Goal: Ask a question: Seek information or help from site administrators or community

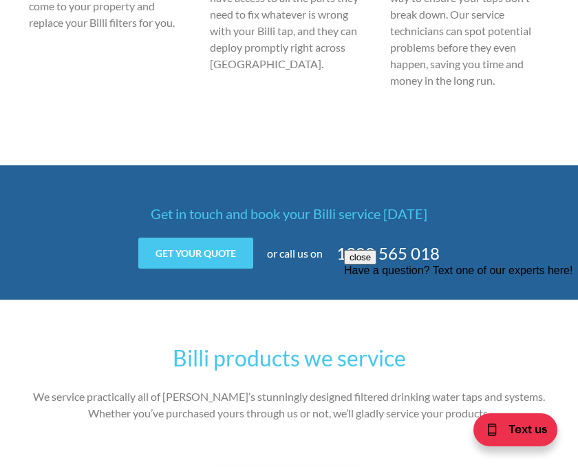
scroll to position [1172, 0]
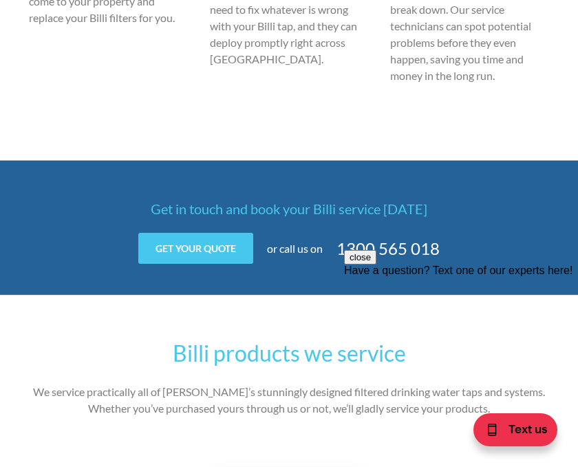
click at [199, 234] on link "Get your quote" at bounding box center [195, 248] width 115 height 31
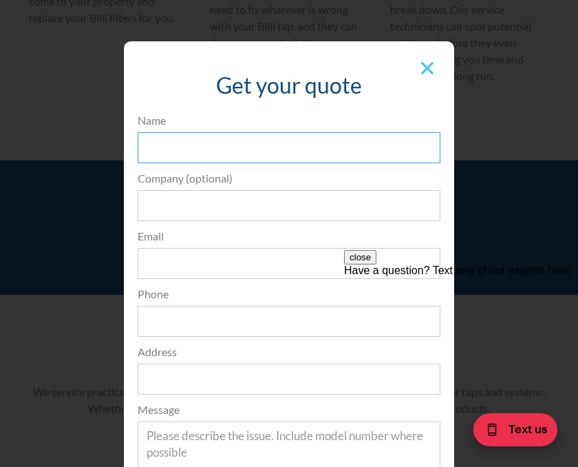
click at [233, 152] on input "Name" at bounding box center [289, 147] width 303 height 31
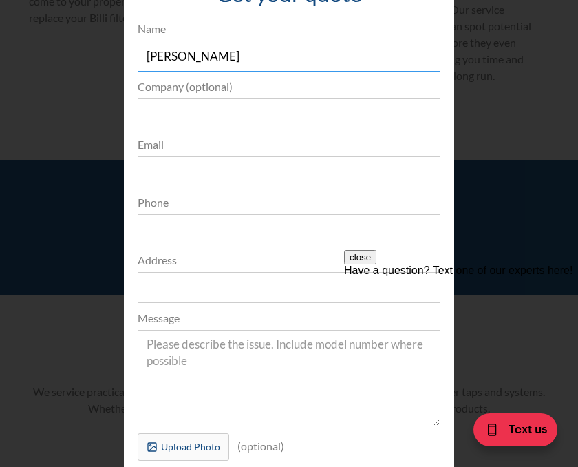
scroll to position [98, 0]
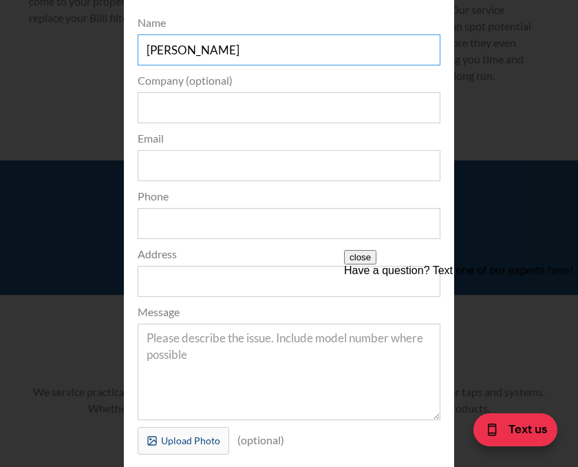
type input "[PERSON_NAME]"
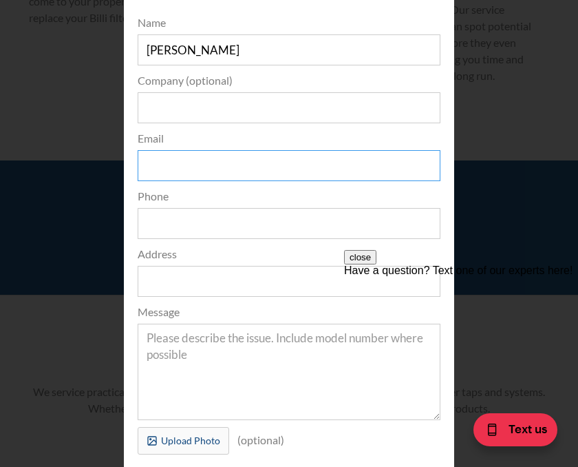
click at [196, 180] on input "Email" at bounding box center [289, 165] width 303 height 31
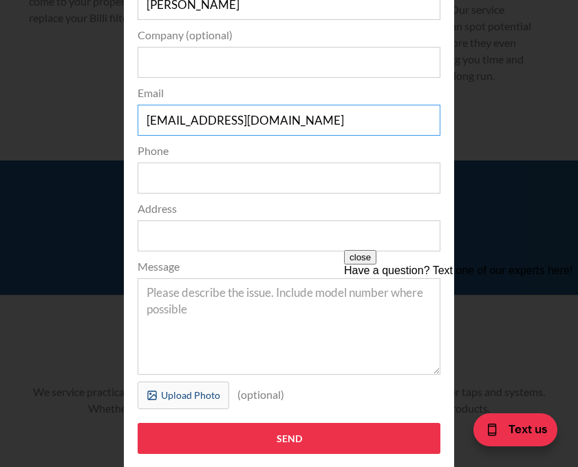
scroll to position [143, 0]
type input "[EMAIL_ADDRESS][DOMAIN_NAME]"
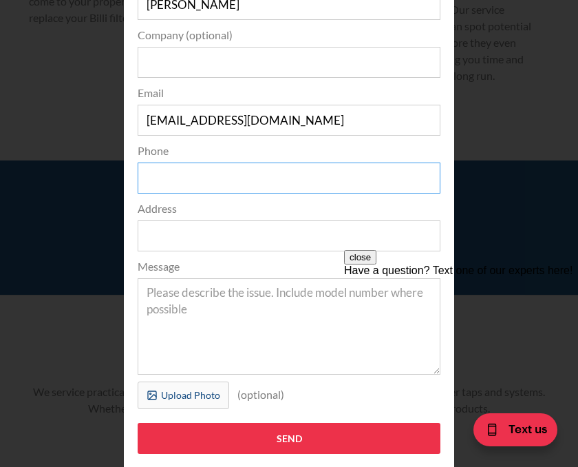
click at [256, 174] on input "Phone" at bounding box center [289, 178] width 303 height 31
type input "0434887735"
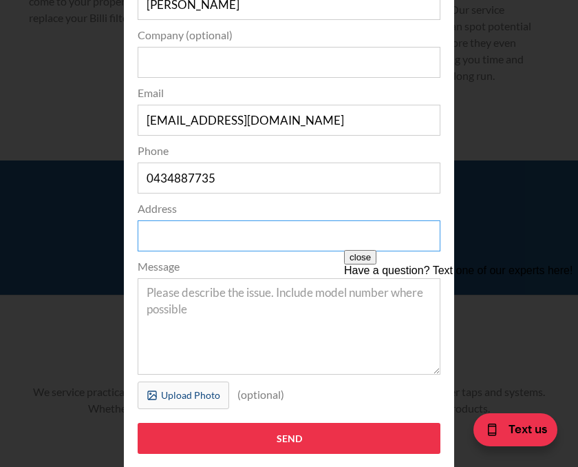
click at [246, 238] on input "Address" at bounding box center [289, 235] width 303 height 31
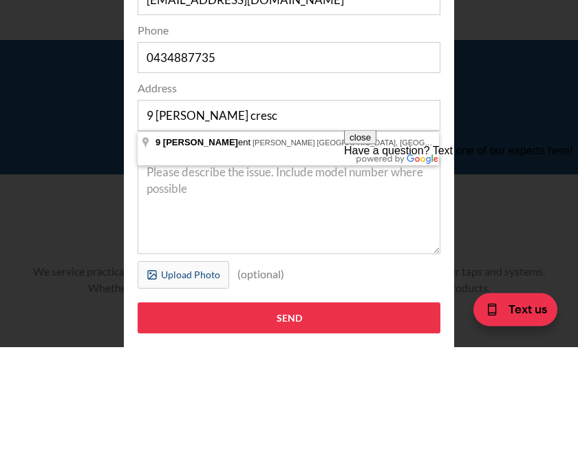
type input "[STREET_ADDRESS][PERSON_NAME][PERSON_NAME]"
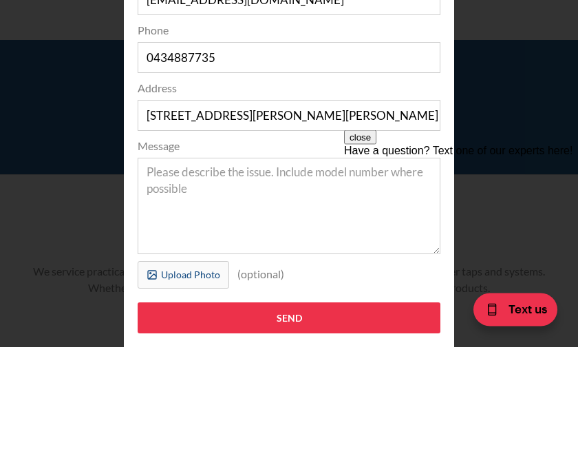
scroll to position [1293, 0]
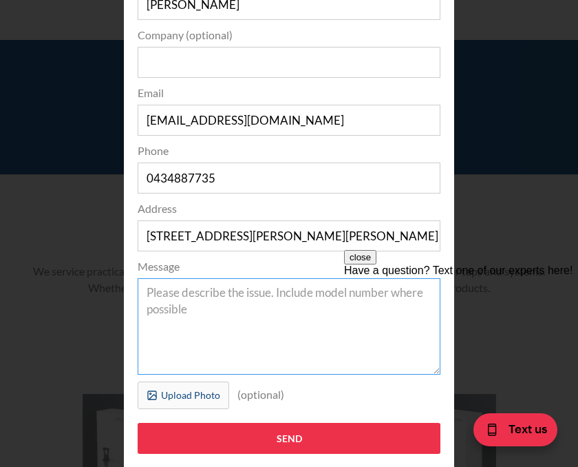
click at [268, 298] on textarea "Message" at bounding box center [289, 326] width 303 height 96
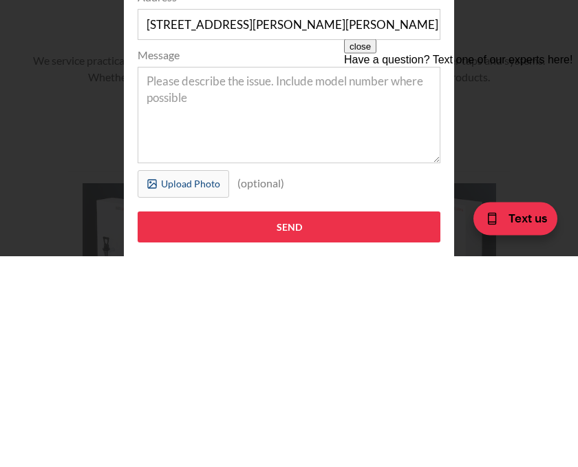
click at [489, 65] on div "Have a question? Text one of our experts here!" at bounding box center [461, 59] width 234 height 12
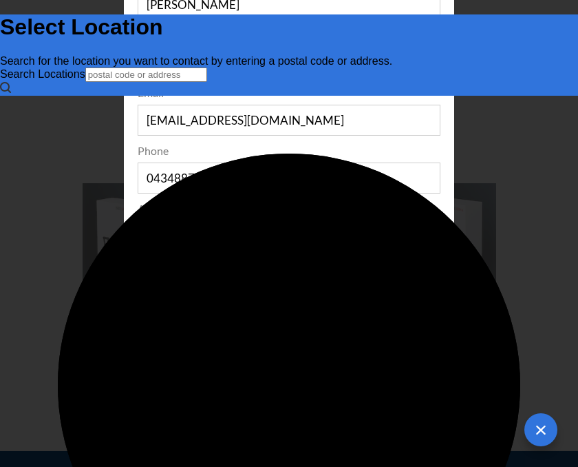
scroll to position [0, 0]
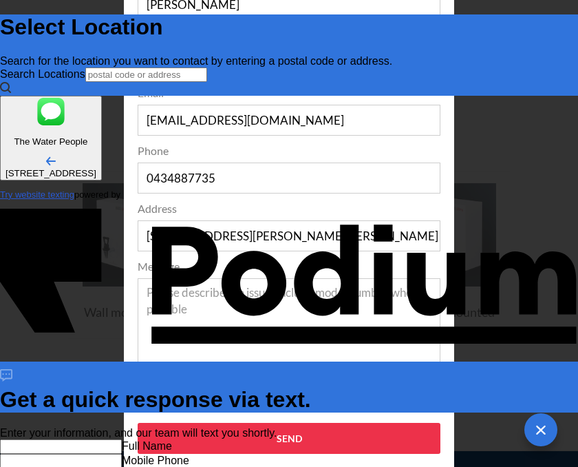
click at [122, 439] on input "text" at bounding box center [61, 446] width 122 height 14
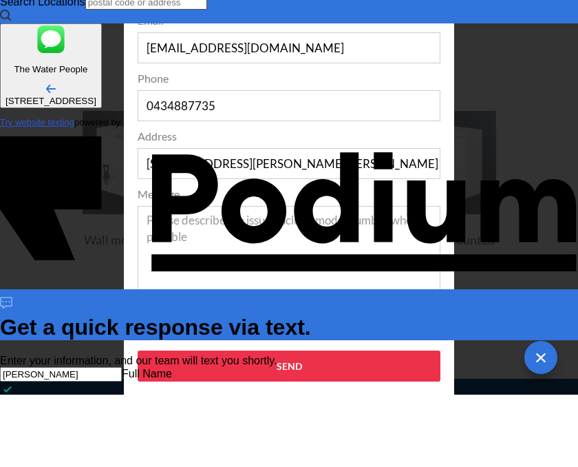
type input "[PERSON_NAME]"
click at [122, 397] on Phone "Mobile Phone" at bounding box center [61, 404] width 122 height 14
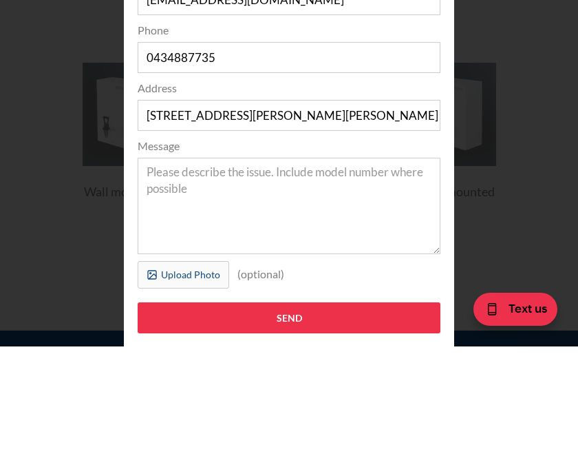
scroll to position [1624, 0]
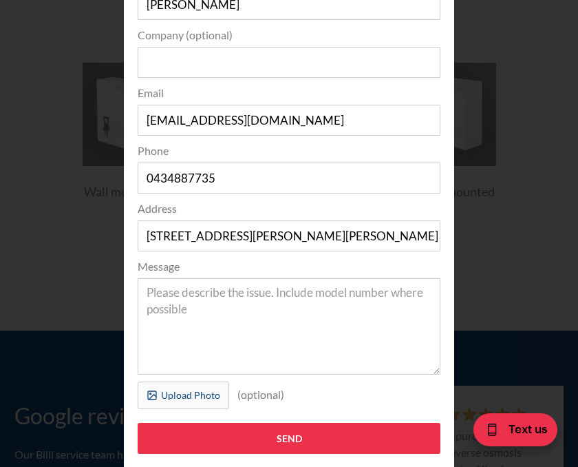
click at [524, 427] on span "Text us" at bounding box center [528, 428] width 39 height 18
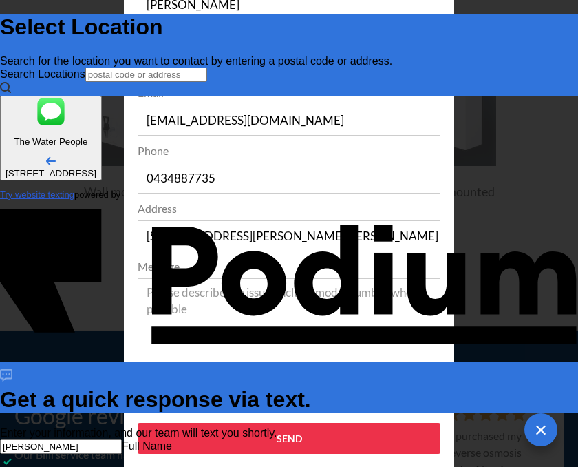
scroll to position [0, 0]
click at [122, 466] on Phone "Mobile Phone" at bounding box center [61, 476] width 122 height 14
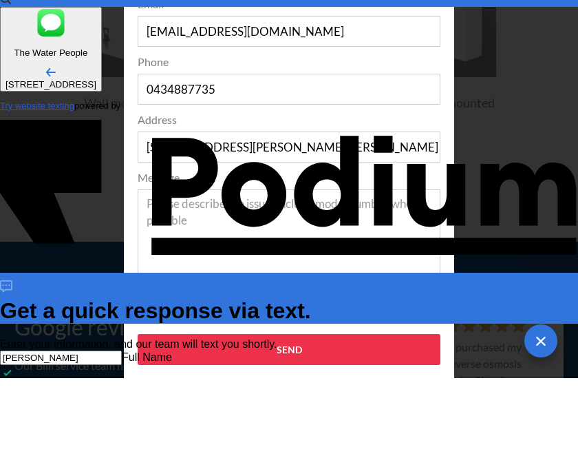
type Phone "0434 887 735"
type textarea "x"
type textarea "C"
type textarea "x"
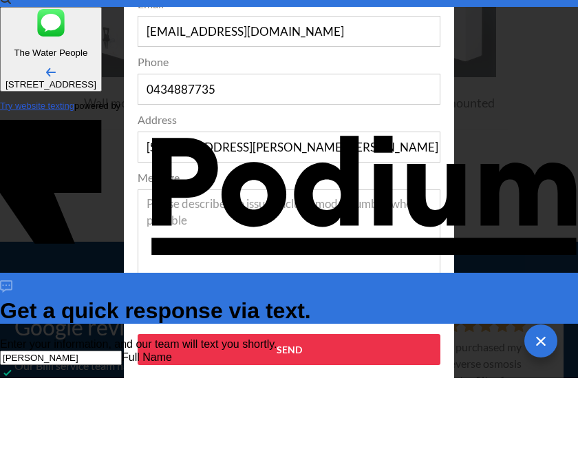
type textarea "Can"
type textarea "x"
type textarea "Can i"
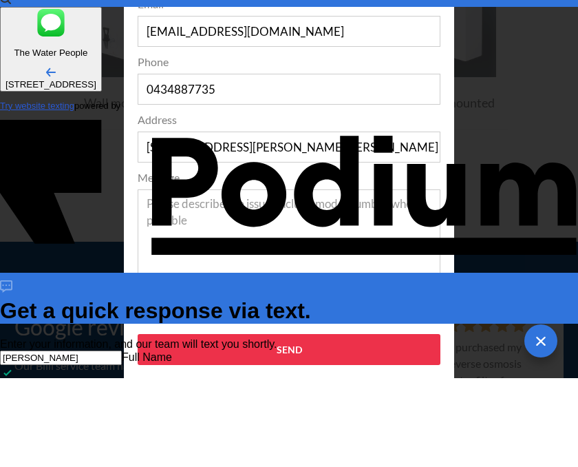
type textarea "x"
type textarea "Can I"
type textarea "x"
type textarea "Can I p"
type textarea "x"
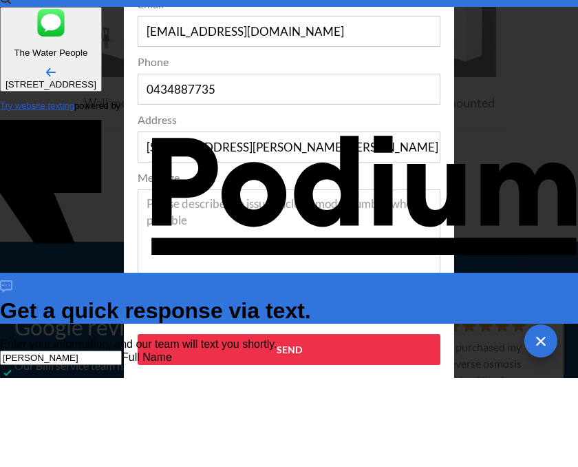
type textarea "Can I please"
type textarea "Can I please h"
type textarea "x"
type textarea "Can I please ha"
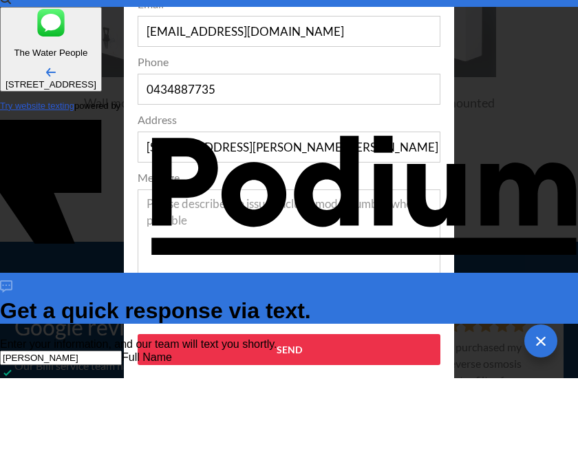
type textarea "x"
type textarea "Can I please have"
type textarea "x"
type textarea "Can I please have"
type textarea "x"
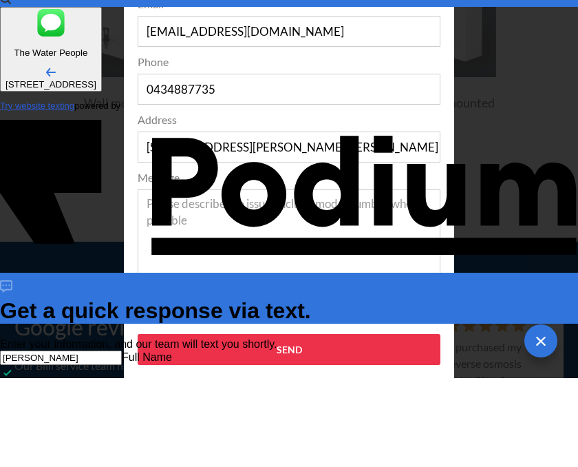
type textarea "Can I please have y"
type textarea "x"
type textarea "Can I please have yo"
type textarea "x"
type textarea "Can I please have your"
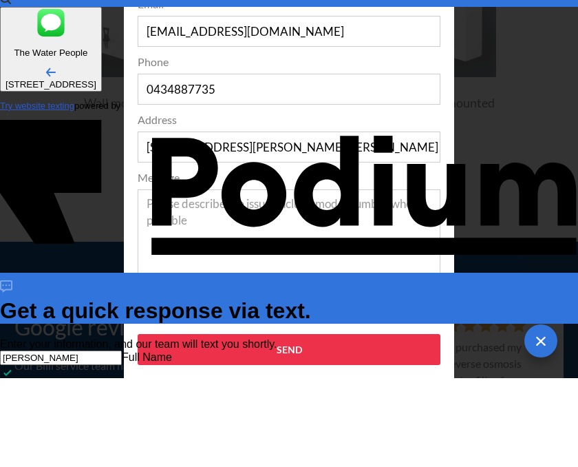
type textarea "Can I please have your"
type textarea "x"
type textarea "Can I please have your p"
type textarea "x"
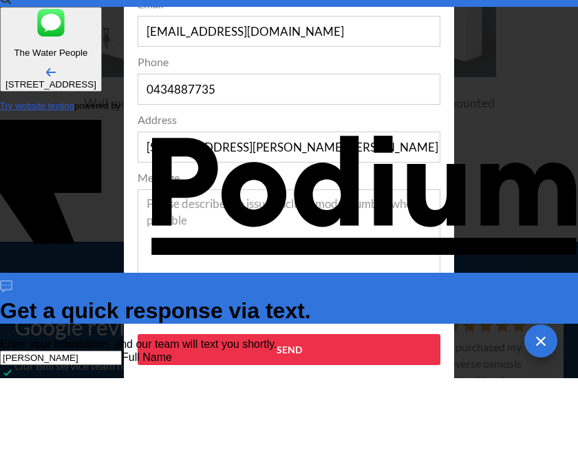
type textarea "Can I please have your pr"
type textarea "x"
type textarea "Can I please have your pri"
type textarea "x"
type textarea "Can I please have your pric"
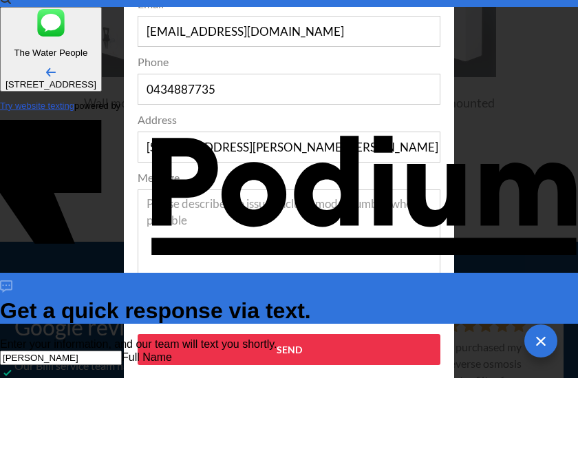
type textarea "x"
type textarea "Can I please have your prici"
type textarea "x"
type textarea "Can I please have your pricing"
type textarea "x"
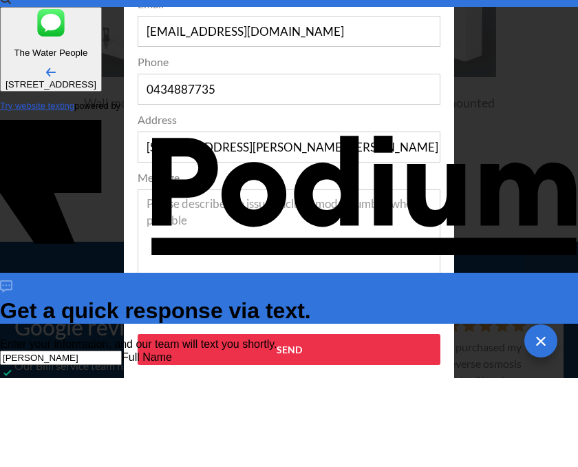
type textarea "Can I please have your pricing"
type textarea "Can I please have your pricing f"
type textarea "x"
type textarea "Can I please have your pricing fo"
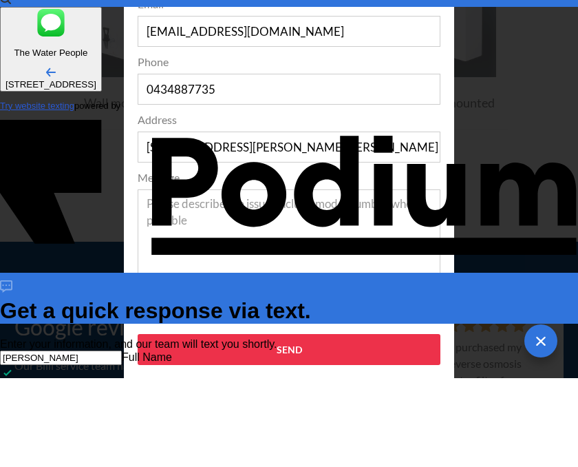
type textarea "Can I please have your pricing for"
type textarea "x"
type textarea "Can I please have your pricing for"
type textarea "x"
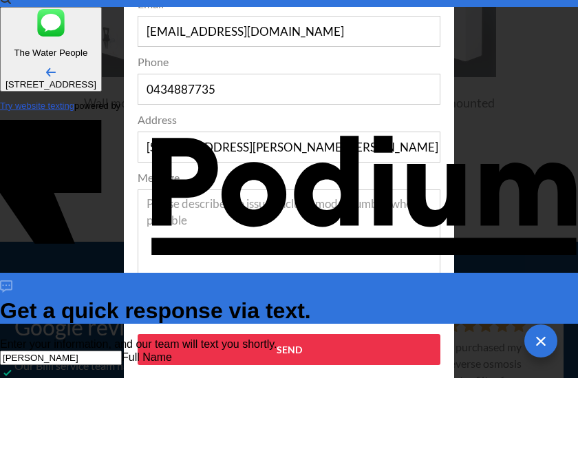
type textarea "Can I please have your pricing fo"
type textarea "Can I please have your pricing"
type textarea "x"
type textarea "Can I please have your pricin"
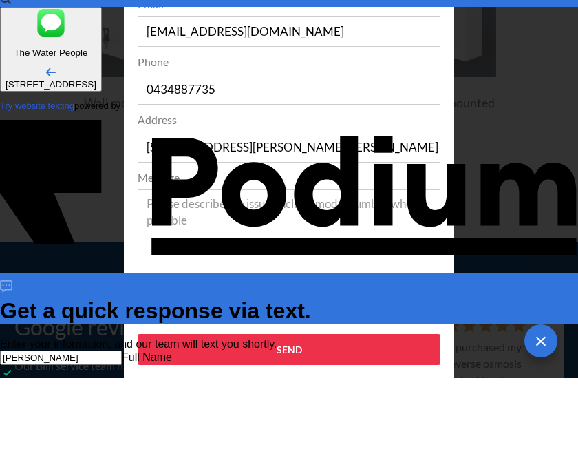
type textarea "Can I please have your pri"
type textarea "x"
type textarea "Can I please have your p"
type textarea "x"
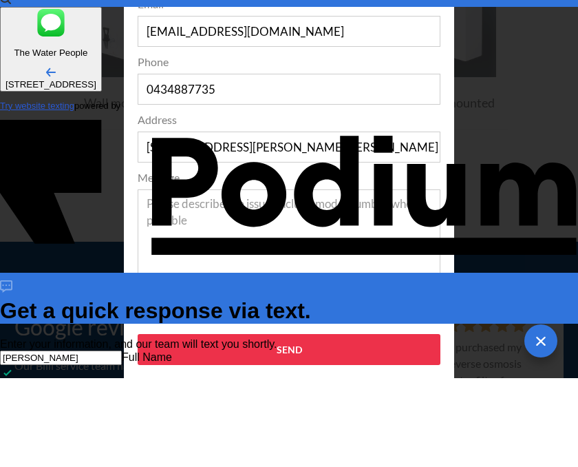
type textarea "Can I please have you"
type textarea "Can I please have"
type textarea "x"
type textarea "Can I please hav"
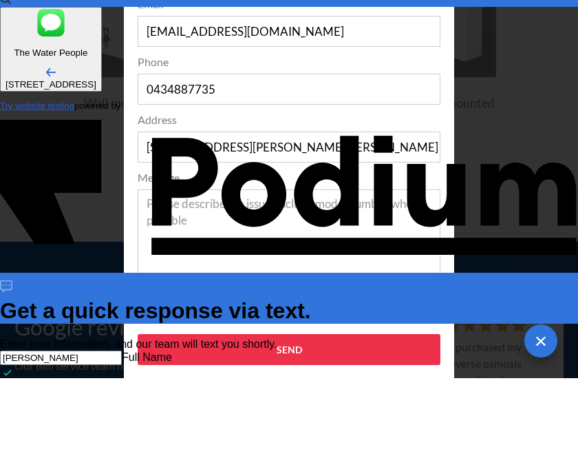
type textarea "x"
type textarea "Can I please"
type textarea "Can I"
type textarea "x"
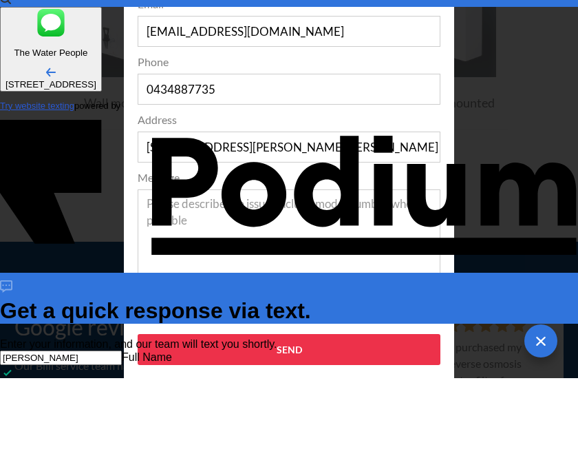
type textarea "Can"
type textarea "x"
type textarea "My"
type textarea "x"
type textarea "My"
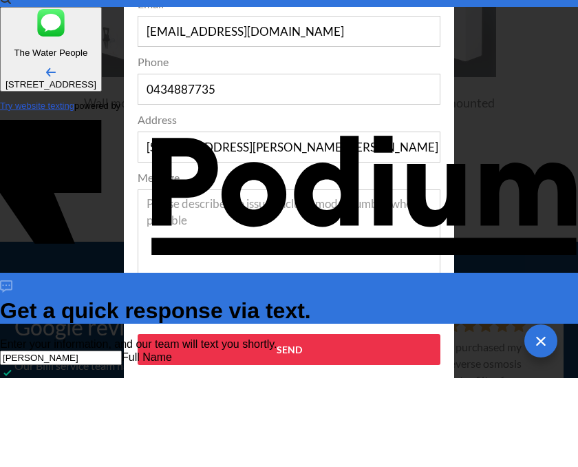
type textarea "x"
type textarea "My B"
type textarea "x"
type textarea "My Bi"
type textarea "x"
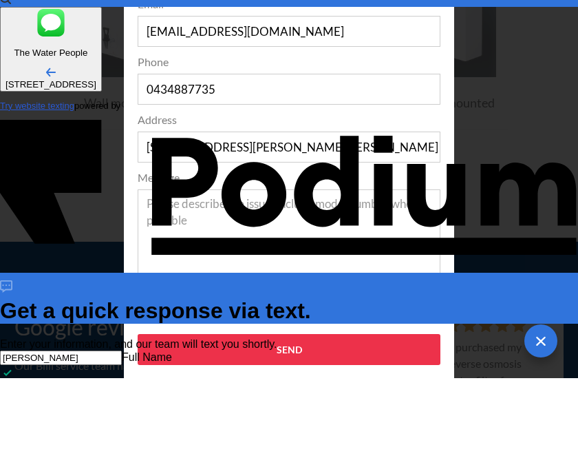
type textarea "My Bil"
type textarea "x"
type textarea "My Bill"
type textarea "x"
type textarea "My Billi"
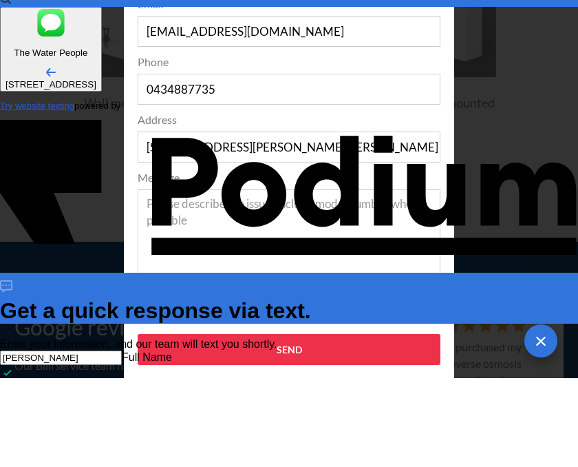
type textarea "x"
type textarea "My Billi"
type textarea "x"
type textarea "My Billi u"
type textarea "x"
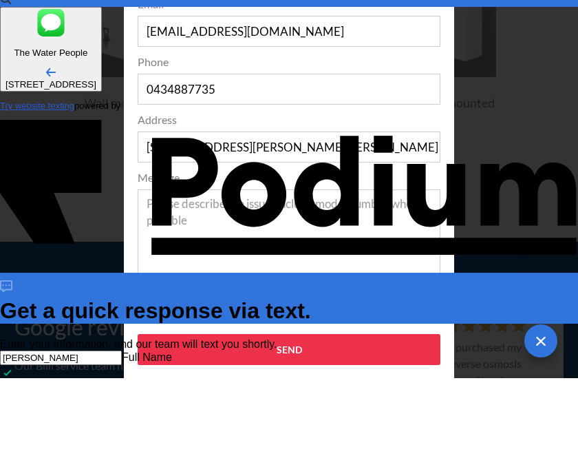
type textarea "My Billi un"
type textarea "My Billi uni"
type textarea "x"
type textarea "My Billi unit"
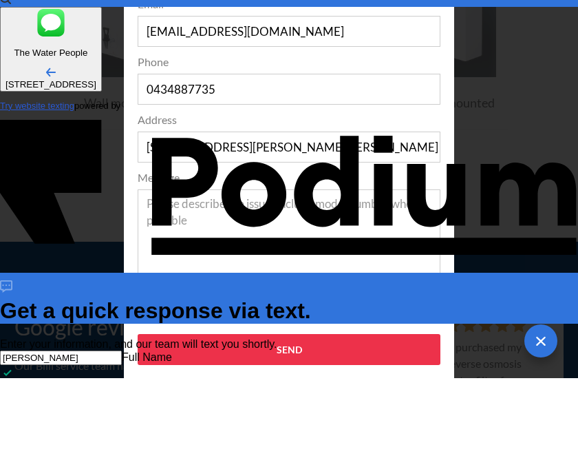
type textarea "x"
type textarea "My Billi unit"
type textarea "x"
type textarea "My Billi unit h"
type textarea "x"
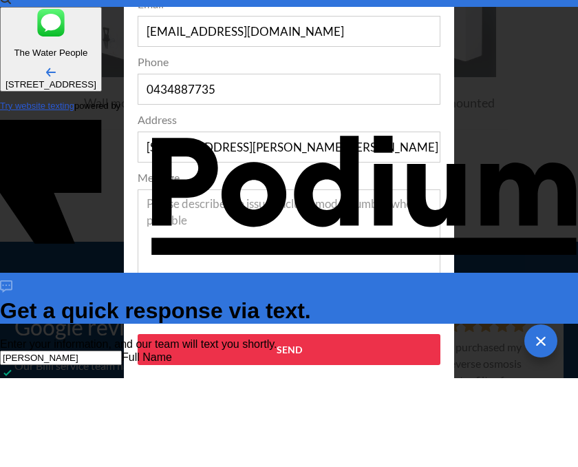
type textarea "My Billi unit ha"
type textarea "x"
type textarea "My Billi unit has"
type textarea "x"
type textarea "My Billi unit has"
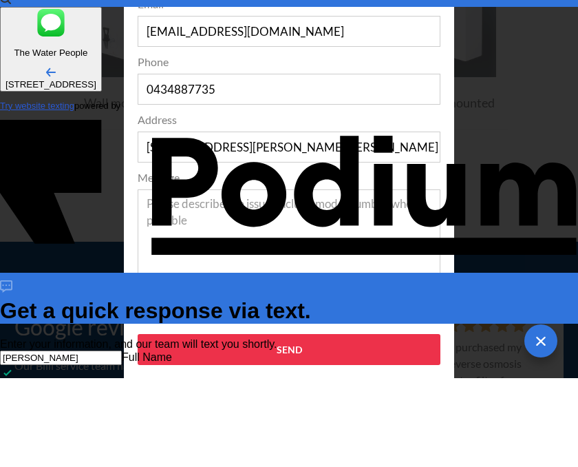
type textarea "My Billi unit has s"
type textarea "x"
type textarea "My Billi unit has st"
type textarea "My Billi unit has sto"
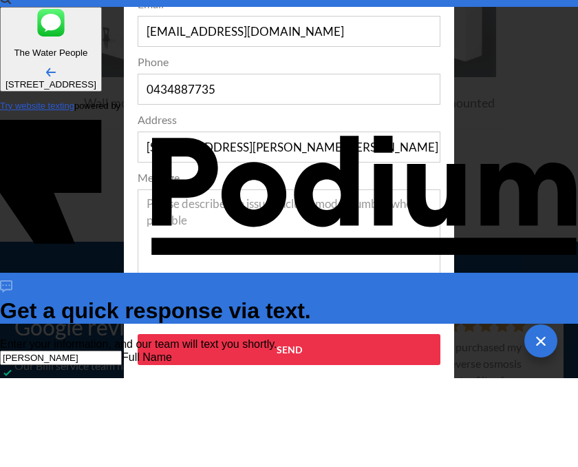
type textarea "x"
type textarea "My Billi unit has stop"
type textarea "x"
type textarea "My Billi unit has stopp"
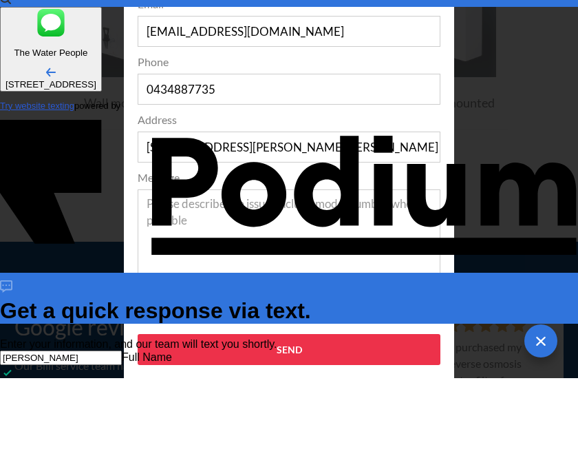
type textarea "x"
type textarea "My Billi unit has stopped"
type textarea "x"
type textarea "My Billi unit has stopped w"
type textarea "x"
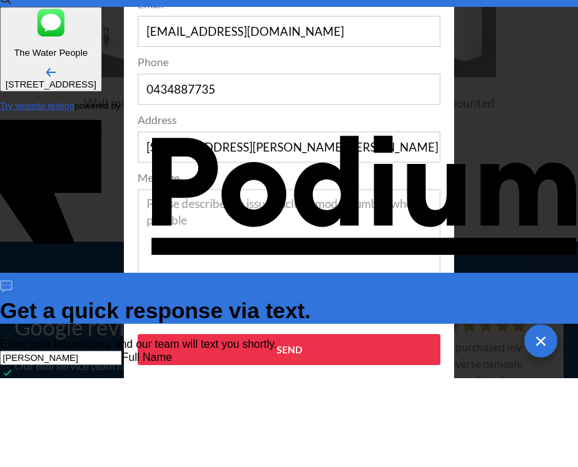
type textarea "My Billi unit has stopped working"
type textarea "My Billi unit has stopped working,"
type textarea "x"
type textarea "My Billi unit has stopped working,"
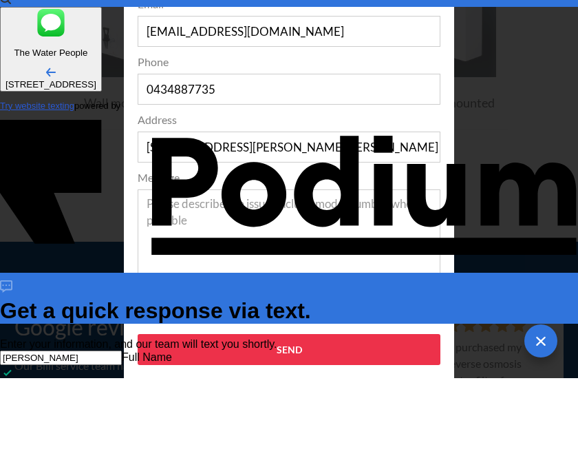
type textarea "x"
type textarea "My Billi unit has stopped working, wh"
type textarea "x"
type textarea "My Billi unit has stopped working, wha"
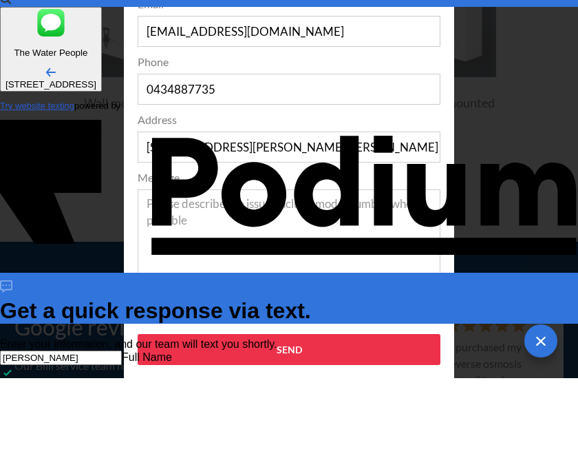
scroll to position [0, 0]
type textarea "My Billi unit has stopped working, what"
type textarea "x"
type textarea "My Billi unit has stopped working, what"
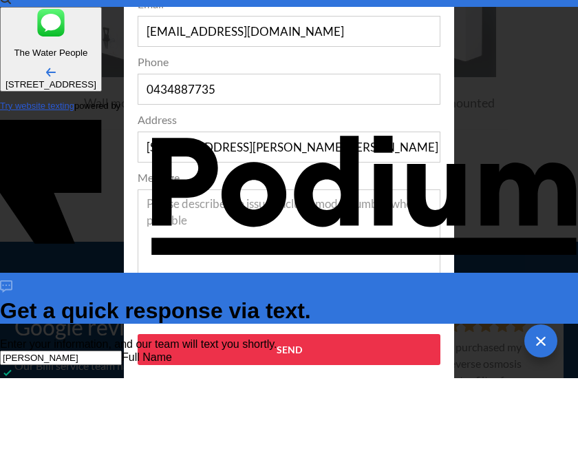
type textarea "x"
type textarea "My Billi unit has stopped working, what ar"
type textarea "x"
type textarea "My Billi unit has stopped working, what are"
type textarea "My Billi unit has stopped working, what are y"
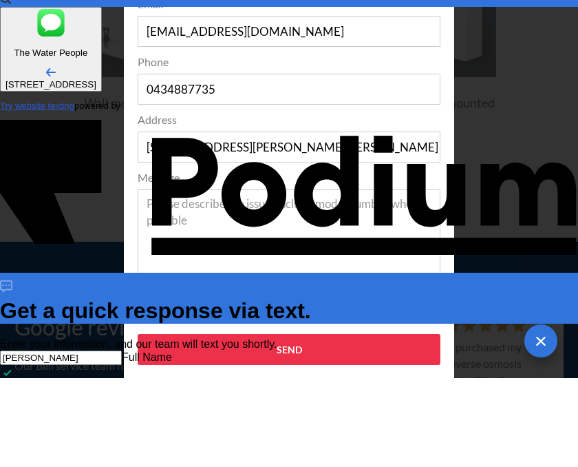
type textarea "x"
type textarea "My Billi unit has stopped working, what are your"
type textarea "x"
type textarea "My Billi unit has stopped working, what are your"
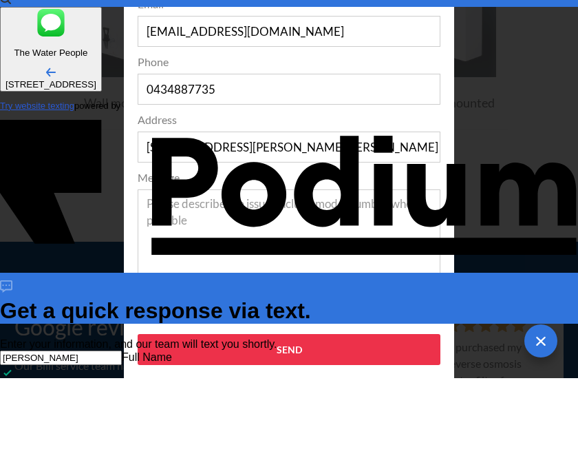
type textarea "x"
type textarea "My Billi unit has stopped working, what are your r"
type textarea "x"
type textarea "My Billi unit has stopped working, what are your ra"
type textarea "x"
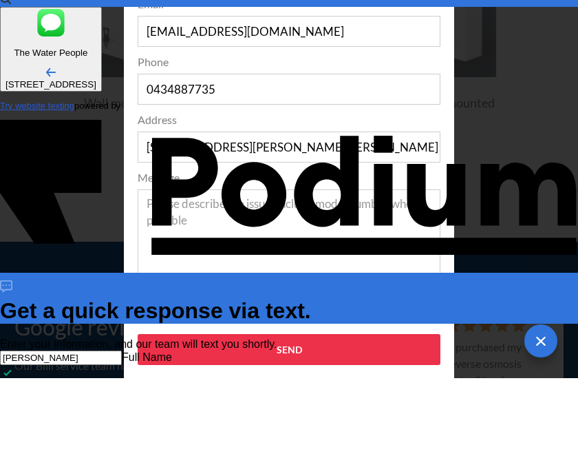
type textarea "My Billi unit has stopped working, what are your rat"
type textarea "x"
type textarea "My Billi unit has stopped working, what are your rate"
type textarea "x"
type textarea "My Billi unit has stopped working, what are your rates"
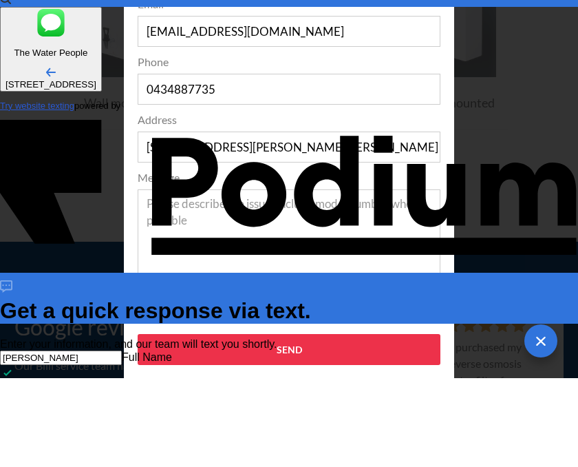
type textarea "x"
type textarea "My Billi unit has stopped working, what are your rates"
type textarea "x"
type textarea "My Billi unit has stopped working, what are your rates f"
type textarea "x"
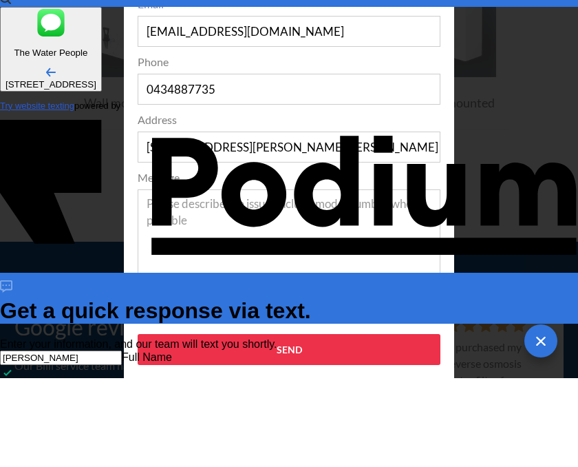
type textarea "My Billi unit has stopped working, what are your rates fo"
type textarea "x"
type textarea "My Billi unit has stopped working, what are your rates for"
type textarea "x"
type textarea "My Billi unit has stopped working, what are your rates for"
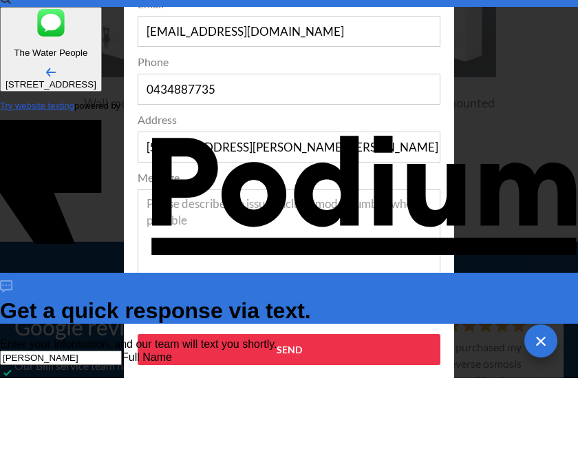
type textarea "x"
type textarea "My Billi unit has stopped working, what are your rates for a"
type textarea "x"
type textarea "My Billi unit has stopped working, what are your rates for a"
type textarea "x"
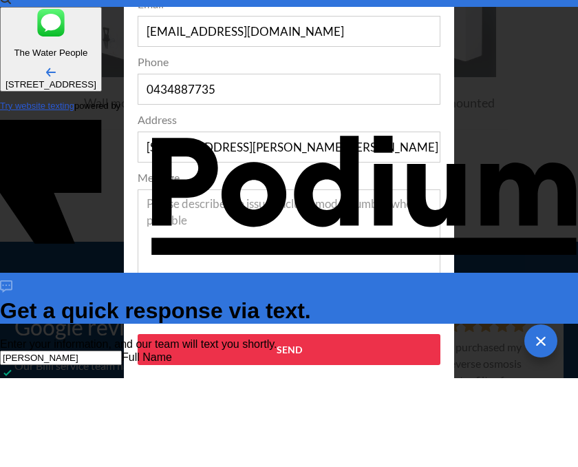
type textarea "My Billi unit has stopped working, what are your rates for a r"
type textarea "x"
type textarea "My Billi unit has stopped working, what are your rates for a re"
type textarea "x"
type textarea "My Billi unit has stopped working, what are your rates for a rep"
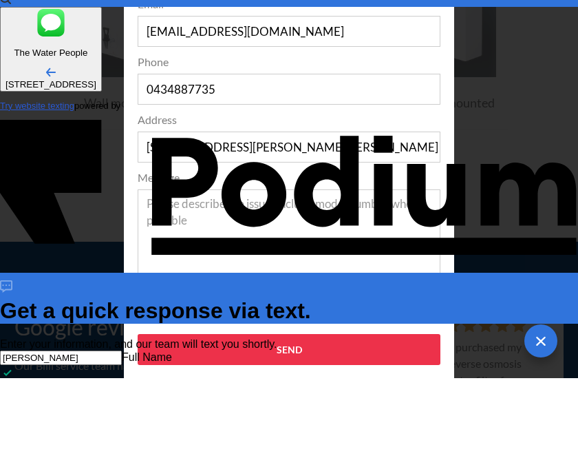
type textarea "x"
type textarea "My Billi unit has stopped working, what are your rates for a repa"
type textarea "x"
type textarea "My Billi unit has stopped working, what are your rates for a repair s"
type textarea "x"
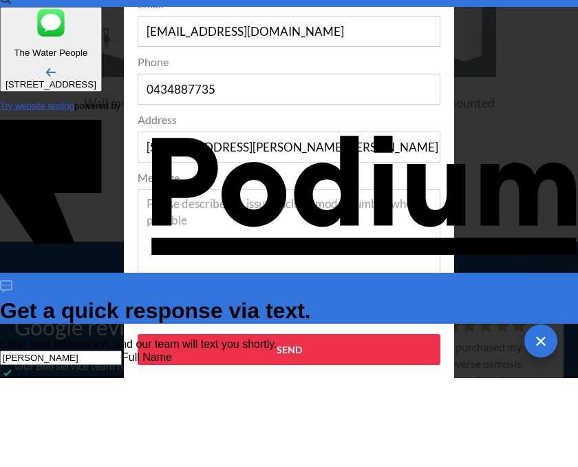
type textarea "My Billi unit has stopped working, what are your rates for a repair se"
type textarea "x"
type textarea "My Billi unit has stopped working, what are your rates for a repair service"
type textarea "x"
type textarea "My Billi unit has stopped working, what are your rates for a repair service ple…"
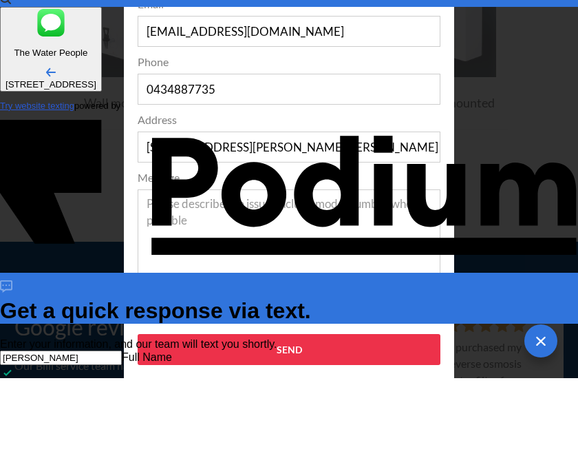
type textarea "x"
type textarea "My Billi unit has stopped working, what are your rates for a repair service ple…"
type textarea "x"
type textarea "My Billi unit has stopped working, what are your rates for a repair service ple…"
type textarea "x"
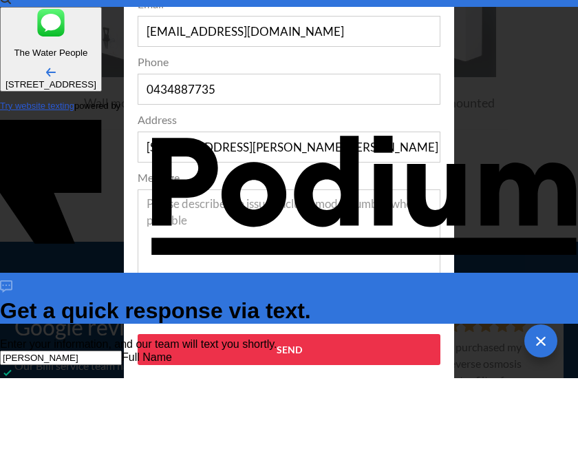
type textarea "My Billi unit has stopped working, what are your rates for a repair service ple…"
type textarea "x"
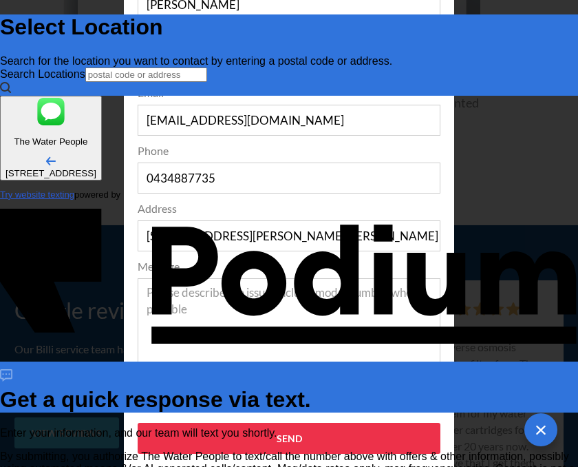
scroll to position [0, 0]
